Goal: Use online tool/utility

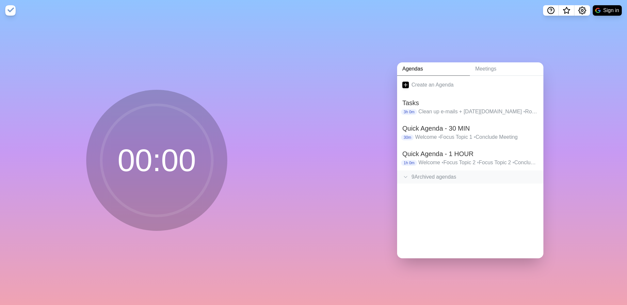
click at [431, 174] on div "9 Archived agenda s" at bounding box center [470, 177] width 146 height 13
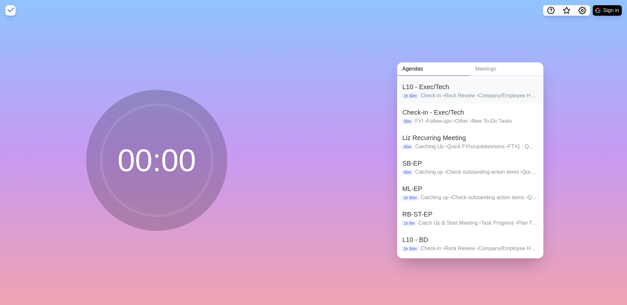
scroll to position [177, 0]
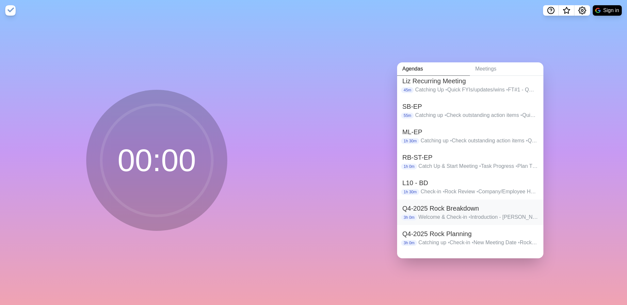
click at [461, 212] on h2 "Q4-2025 Rock Breakdown" at bounding box center [470, 209] width 136 height 10
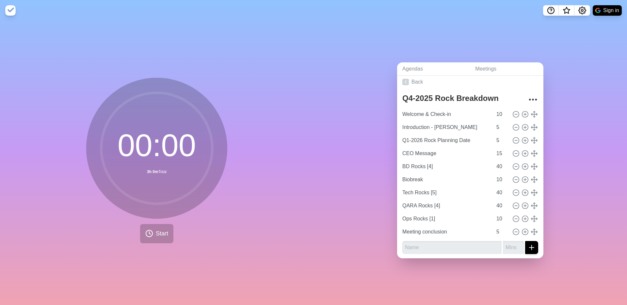
scroll to position [4, 0]
click at [159, 235] on span "Start" at bounding box center [162, 233] width 12 height 9
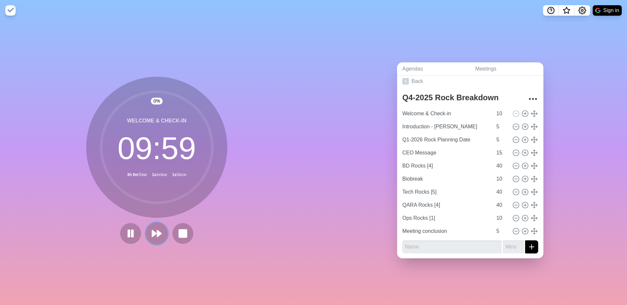
click at [157, 236] on polygon at bounding box center [159, 233] width 4 height 7
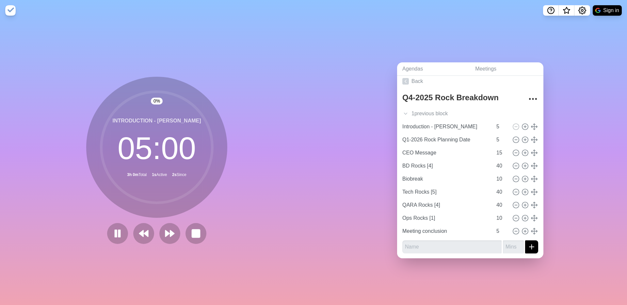
click at [157, 236] on div at bounding box center [157, 233] width 105 height 21
click at [167, 235] on polygon at bounding box center [167, 233] width 4 height 7
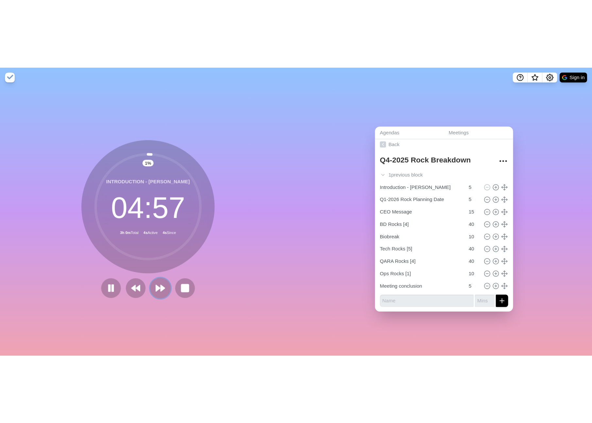
scroll to position [0, 0]
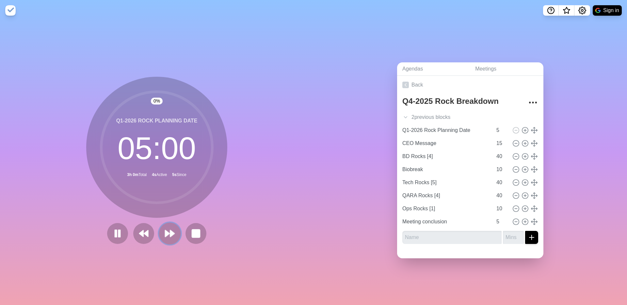
click at [168, 235] on icon at bounding box center [169, 233] width 11 height 11
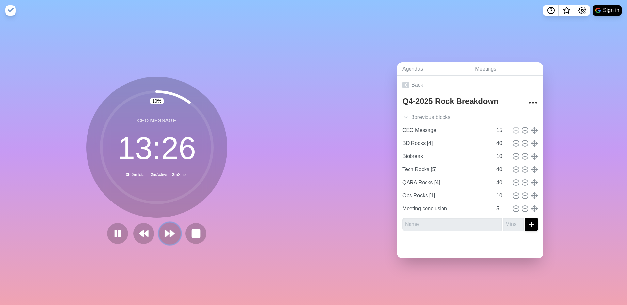
click at [169, 236] on icon at bounding box center [169, 233] width 11 height 11
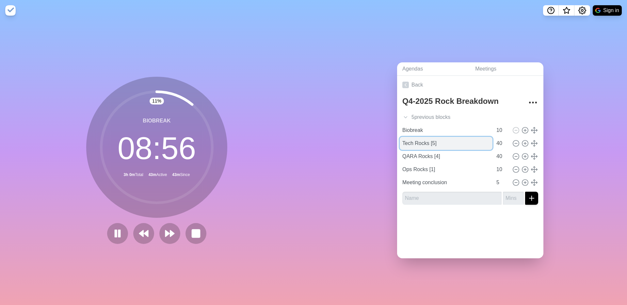
click at [436, 142] on input "Tech Rocks [5]" at bounding box center [446, 143] width 93 height 13
type input "Tech Rocks [4]"
click at [438, 155] on input "QARA Rocks [4]" at bounding box center [446, 156] width 93 height 13
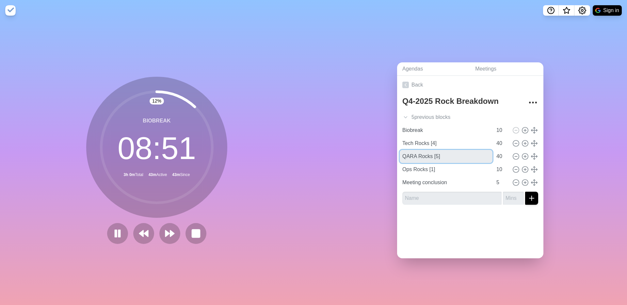
type input "QARA Rocks [5]"
click at [481, 246] on div "Back Q4-2025 Rock Breakdown 5 previous block s Welcome & Check-in 10 Introducti…" at bounding box center [470, 167] width 146 height 183
